Goal: Information Seeking & Learning: Learn about a topic

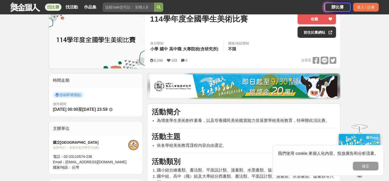
scroll to position [137, 0]
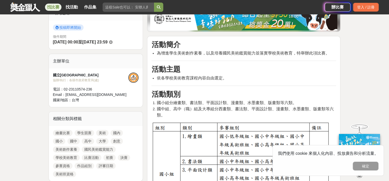
click at [74, 142] on link "國中" at bounding box center [73, 141] width 12 height 6
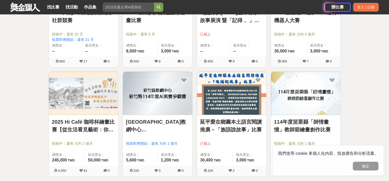
scroll to position [618, 0]
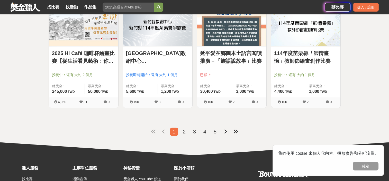
click at [187, 132] on li "2" at bounding box center [184, 132] width 8 height 8
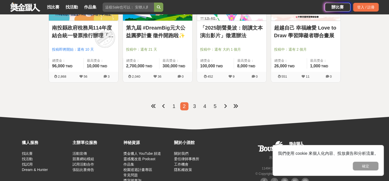
scroll to position [644, 0]
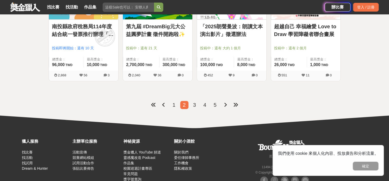
click at [194, 104] on span "3" at bounding box center [194, 105] width 3 height 6
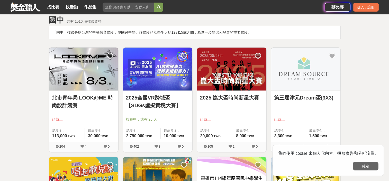
click at [363, 167] on button "確定" at bounding box center [366, 166] width 26 height 9
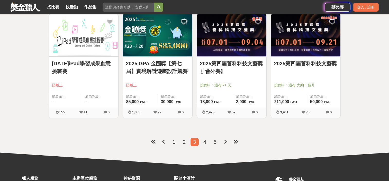
scroll to position [644, 0]
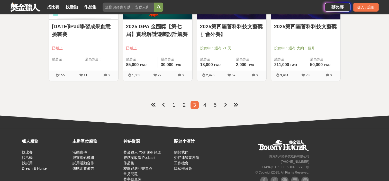
click at [206, 104] on span "4" at bounding box center [205, 105] width 3 height 6
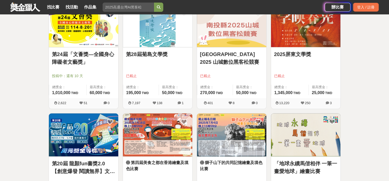
scroll to position [576, 0]
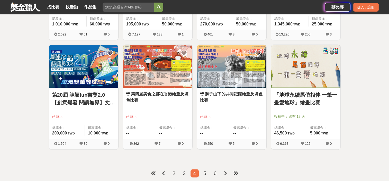
click at [206, 174] on span "5" at bounding box center [205, 174] width 3 height 6
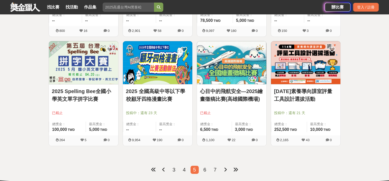
scroll to position [576, 0]
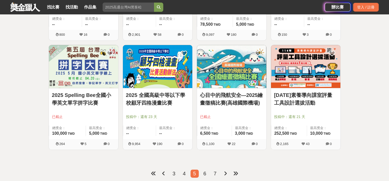
click at [170, 76] on img at bounding box center [157, 66] width 69 height 43
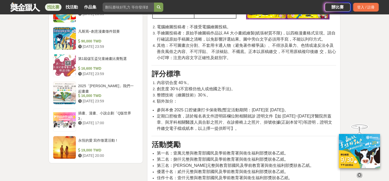
scroll to position [480, 0]
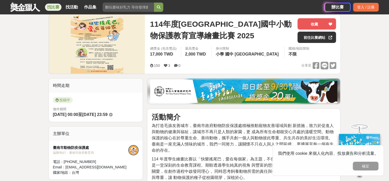
scroll to position [68, 0]
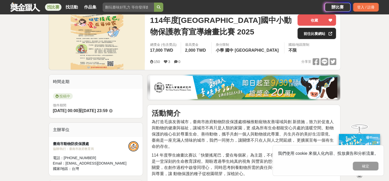
click at [313, 34] on link "前往比賽網站" at bounding box center [317, 33] width 39 height 11
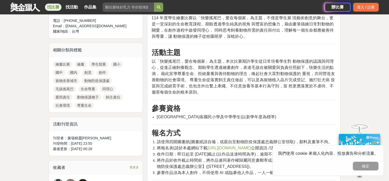
scroll to position [412, 0]
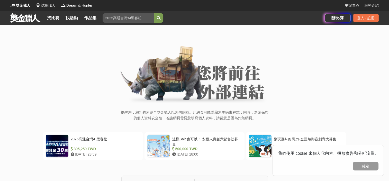
click at [188, 78] on img at bounding box center [195, 75] width 148 height 58
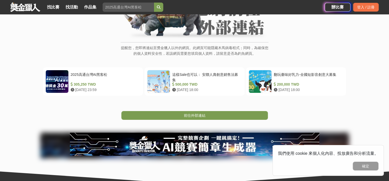
scroll to position [68, 0]
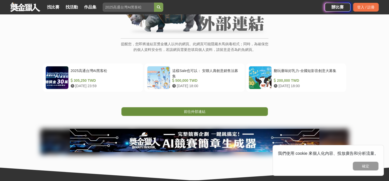
click at [205, 112] on link "前往外部連結" at bounding box center [194, 111] width 147 height 9
